Goal: Transaction & Acquisition: Obtain resource

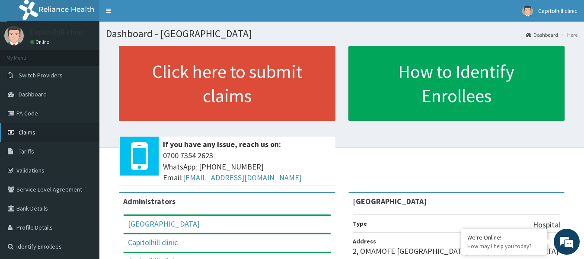
click at [58, 129] on link "Claims" at bounding box center [49, 132] width 99 height 19
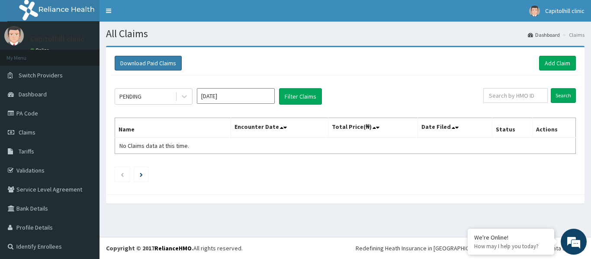
click at [160, 59] on button "Download Paid Claims" at bounding box center [148, 63] width 67 height 15
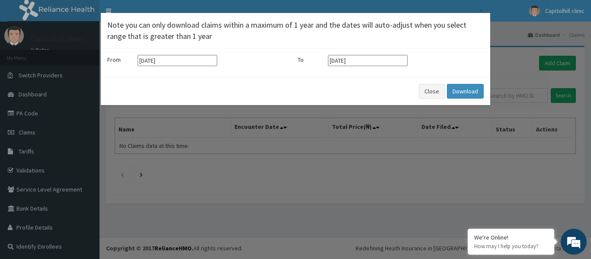
click at [196, 61] on input "13-05-2025" at bounding box center [178, 60] width 80 height 11
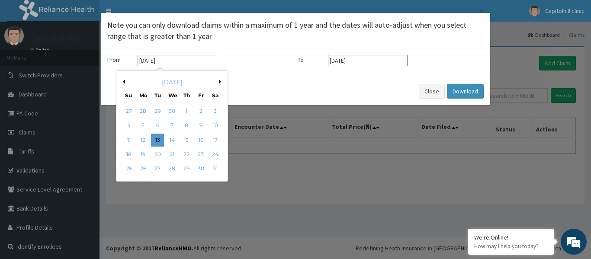
click at [218, 82] on div "May 2025" at bounding box center [172, 82] width 104 height 9
click at [219, 82] on button "Next Month" at bounding box center [221, 82] width 4 height 4
click at [155, 109] on div "1" at bounding box center [157, 111] width 13 height 13
type input "01-07-2025"
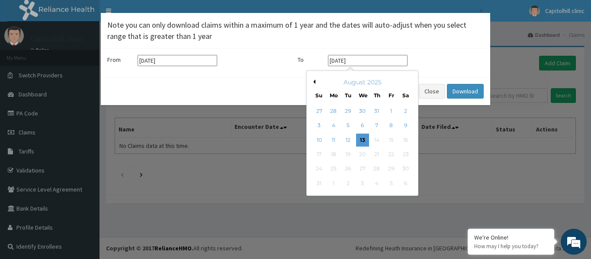
click at [387, 59] on input "13-08-2025" at bounding box center [368, 60] width 80 height 11
click at [315, 82] on div "August 2025" at bounding box center [362, 82] width 104 height 9
click at [314, 81] on button "Previous Month" at bounding box center [313, 82] width 4 height 4
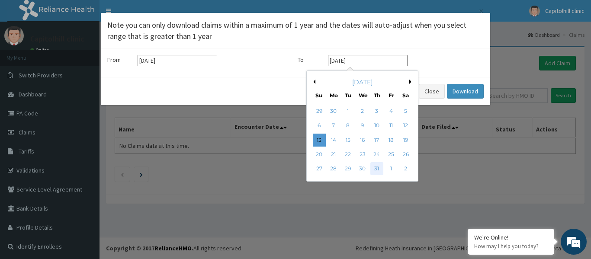
click at [377, 168] on div "31" at bounding box center [376, 169] width 13 height 13
type input "31-07-2025"
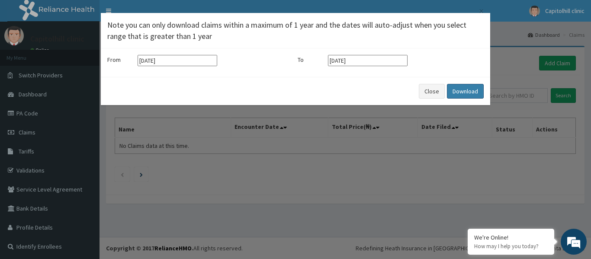
click at [461, 90] on button "Download" at bounding box center [465, 91] width 37 height 15
click at [435, 88] on button "Close" at bounding box center [432, 91] width 26 height 15
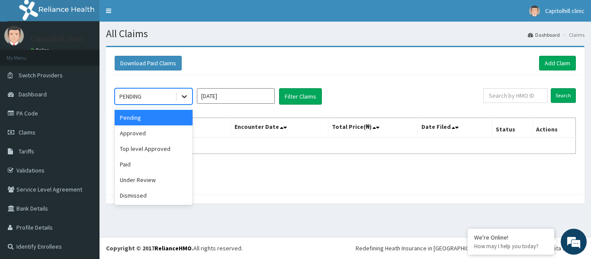
click at [184, 96] on icon at bounding box center [184, 96] width 9 height 9
click at [171, 135] on div "Approved" at bounding box center [154, 133] width 78 height 16
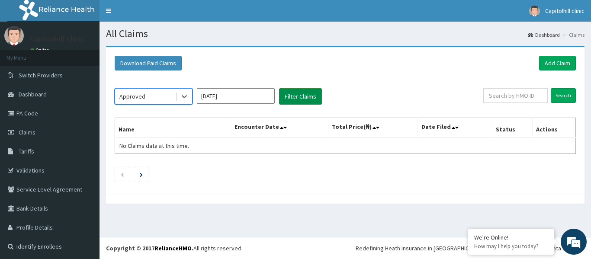
click at [296, 96] on button "Filter Claims" at bounding box center [300, 96] width 43 height 16
click at [300, 98] on button "Filter Claims" at bounding box center [300, 96] width 43 height 16
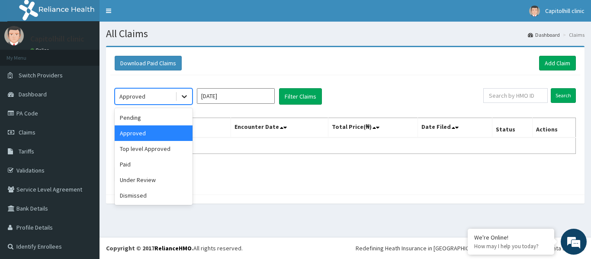
click at [184, 95] on icon at bounding box center [184, 96] width 9 height 9
click at [172, 119] on div "Pending" at bounding box center [154, 118] width 78 height 16
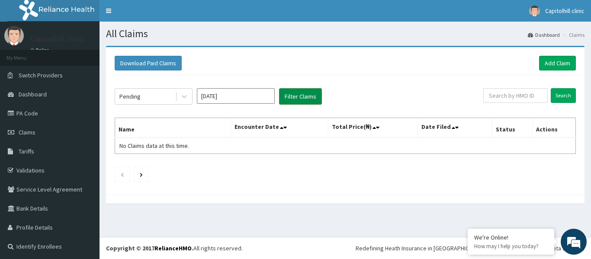
click at [295, 92] on button "Filter Claims" at bounding box center [300, 96] width 43 height 16
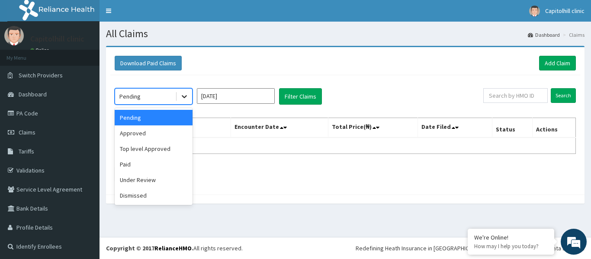
click at [179, 92] on div at bounding box center [184, 97] width 16 height 16
drag, startPoint x: 158, startPoint y: 151, endPoint x: 173, endPoint y: 141, distance: 16.9
click at [160, 148] on div "Top level Approved" at bounding box center [154, 149] width 78 height 16
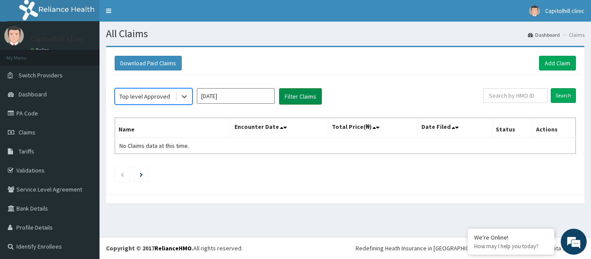
click at [304, 96] on button "Filter Claims" at bounding box center [300, 96] width 43 height 16
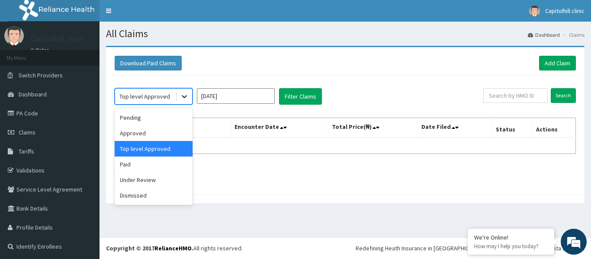
click at [181, 94] on icon at bounding box center [184, 96] width 9 height 9
drag, startPoint x: 160, startPoint y: 163, endPoint x: 169, endPoint y: 156, distance: 12.3
click at [160, 162] on div "Paid" at bounding box center [154, 165] width 78 height 16
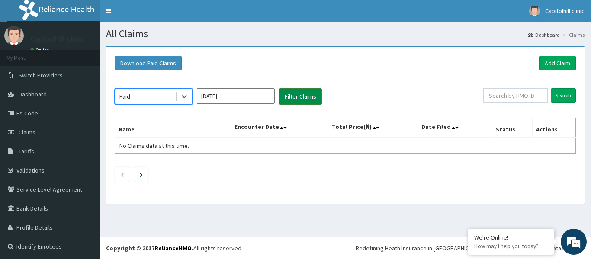
click at [288, 94] on button "Filter Claims" at bounding box center [300, 96] width 43 height 16
click at [290, 93] on button "Filter Claims" at bounding box center [300, 96] width 43 height 16
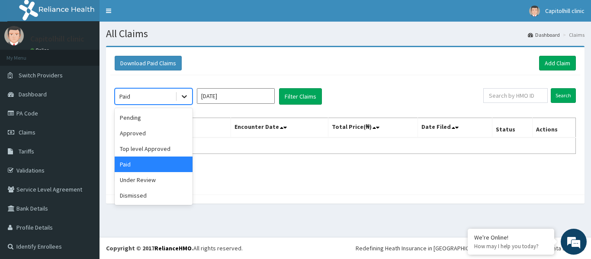
click at [189, 96] on div at bounding box center [184, 97] width 16 height 16
click at [155, 174] on div "Under Review" at bounding box center [154, 180] width 78 height 16
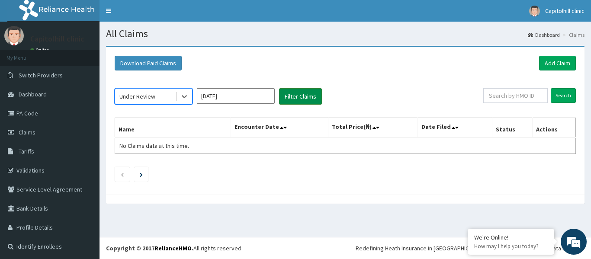
click at [298, 96] on button "Filter Claims" at bounding box center [300, 96] width 43 height 16
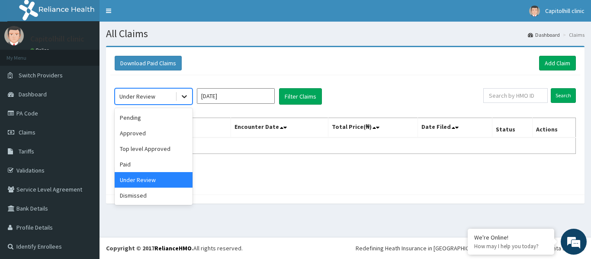
click at [180, 96] on icon at bounding box center [184, 96] width 9 height 9
drag, startPoint x: 152, startPoint y: 191, endPoint x: 172, endPoint y: 163, distance: 34.5
click at [152, 189] on div "Dismissed" at bounding box center [154, 196] width 78 height 16
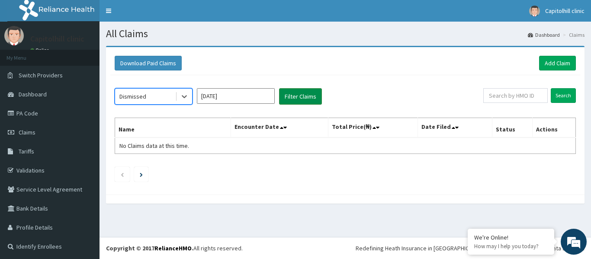
click at [294, 94] on button "Filter Claims" at bounding box center [300, 96] width 43 height 16
click at [292, 94] on button "Filter Claims" at bounding box center [300, 96] width 43 height 16
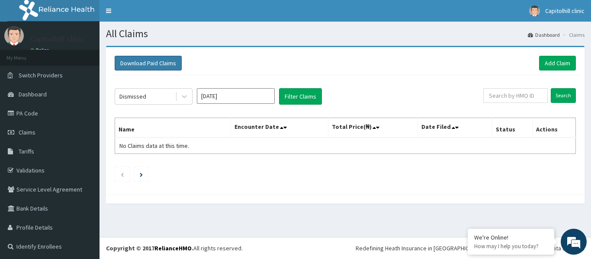
click at [157, 63] on button "Download Paid Claims" at bounding box center [148, 63] width 67 height 15
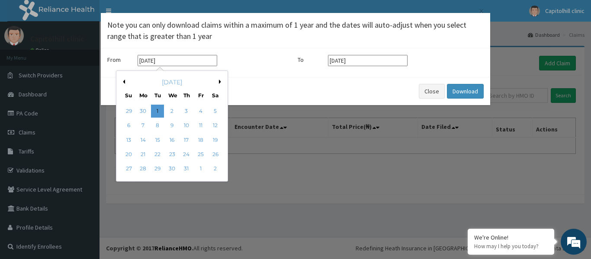
click at [202, 63] on input "01-07-2025" at bounding box center [178, 60] width 80 height 11
click at [219, 79] on div "July 2025" at bounding box center [172, 82] width 104 height 9
click at [221, 81] on button "Next Month" at bounding box center [221, 82] width 4 height 4
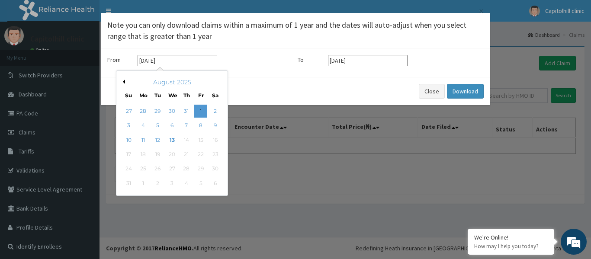
click at [309, 184] on div "× Note you can only download claims within a maximum of 1 year and the dates wi…" at bounding box center [295, 129] width 591 height 259
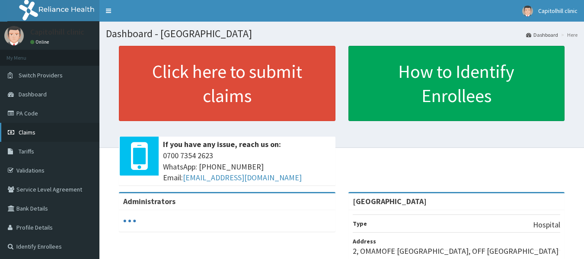
click at [34, 130] on span "Claims" at bounding box center [27, 132] width 17 height 8
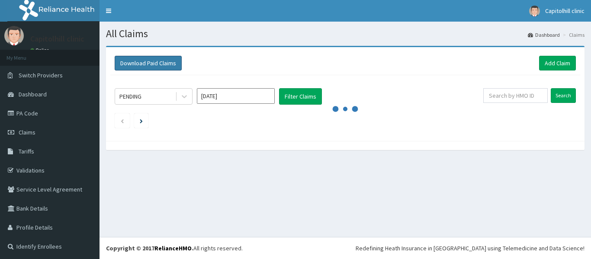
click at [173, 65] on button "Download Paid Claims" at bounding box center [148, 63] width 67 height 15
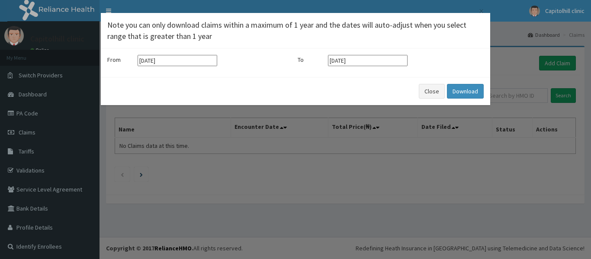
click at [193, 62] on input "13-05-2025" at bounding box center [178, 60] width 80 height 11
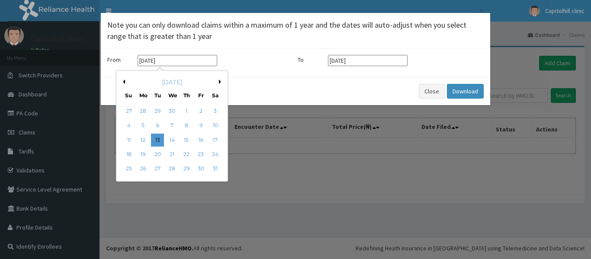
click at [220, 80] on button "Next Month" at bounding box center [221, 82] width 4 height 4
click at [127, 112] on div "1" at bounding box center [128, 111] width 13 height 13
type input "01-06-2025"
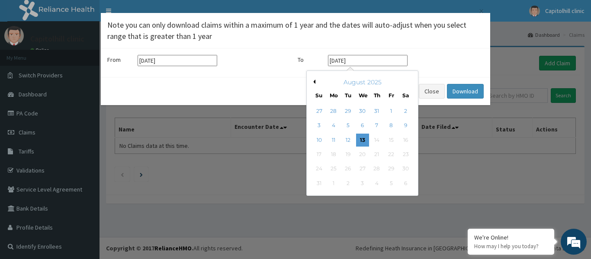
click at [382, 61] on input "13-08-2025" at bounding box center [368, 60] width 80 height 11
click at [313, 80] on button "Previous Month" at bounding box center [313, 82] width 4 height 4
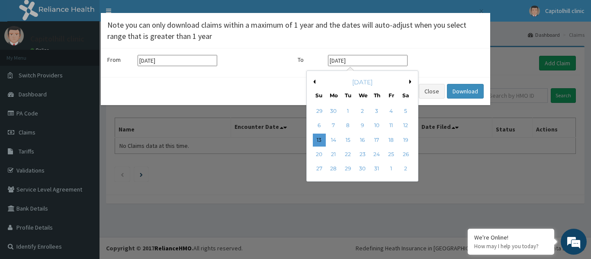
click at [313, 80] on button "Previous Month" at bounding box center [313, 82] width 4 height 4
drag, startPoint x: 331, startPoint y: 170, endPoint x: 333, endPoint y: 165, distance: 5.8
click at [331, 170] on div "30" at bounding box center [333, 169] width 13 height 13
type input "30-06-2025"
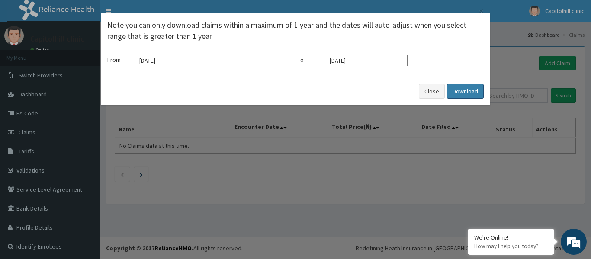
click at [456, 90] on button "Download" at bounding box center [465, 91] width 37 height 15
click at [438, 88] on button "Close" at bounding box center [432, 91] width 26 height 15
